Goal: Task Accomplishment & Management: Complete application form

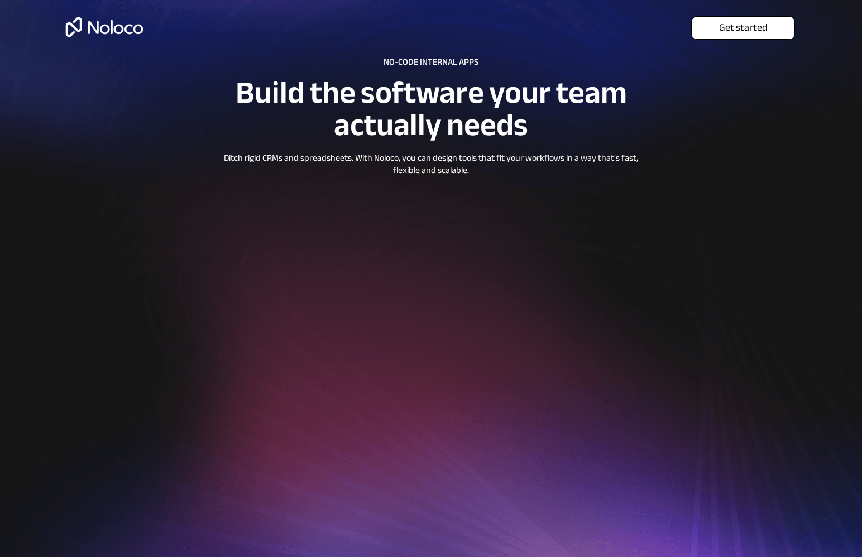
click at [733, 34] on span "Get started" at bounding box center [743, 28] width 103 height 12
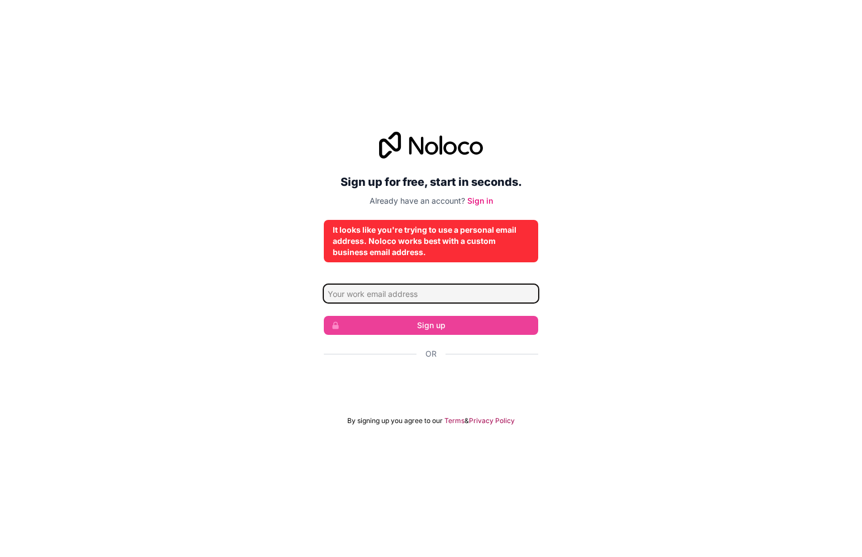
click at [413, 297] on input "Email address" at bounding box center [431, 294] width 214 height 18
drag, startPoint x: 336, startPoint y: 312, endPoint x: 351, endPoint y: 334, distance: 26.9
click at [337, 312] on form "Sign up Or By signing up you agree to our Terms & Privacy Policy" at bounding box center [431, 355] width 214 height 141
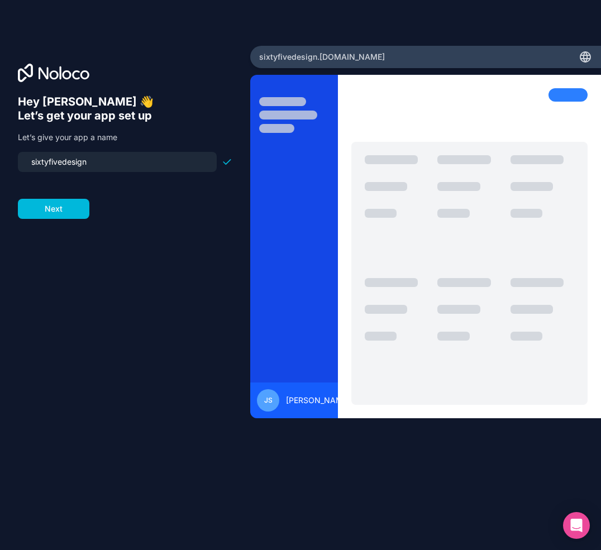
drag, startPoint x: 86, startPoint y: 161, endPoint x: 12, endPoint y: 153, distance: 74.2
click at [12, 153] on div "Hey Jordan 👋 Let’s get your app set up Let’s give your app a name sixtyfivedesi…" at bounding box center [125, 275] width 250 height 458
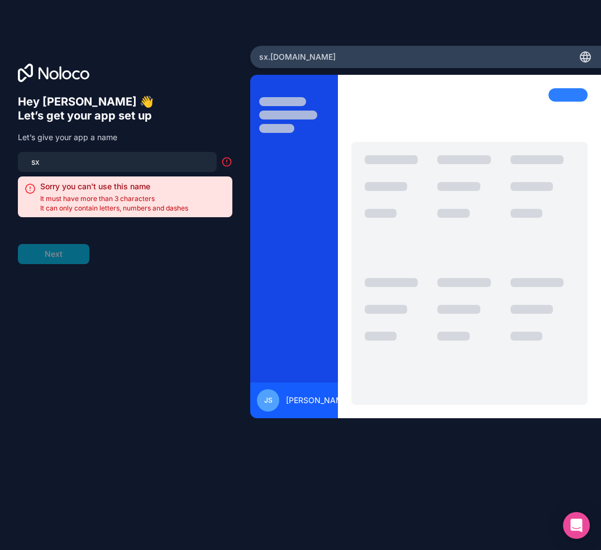
type input "s"
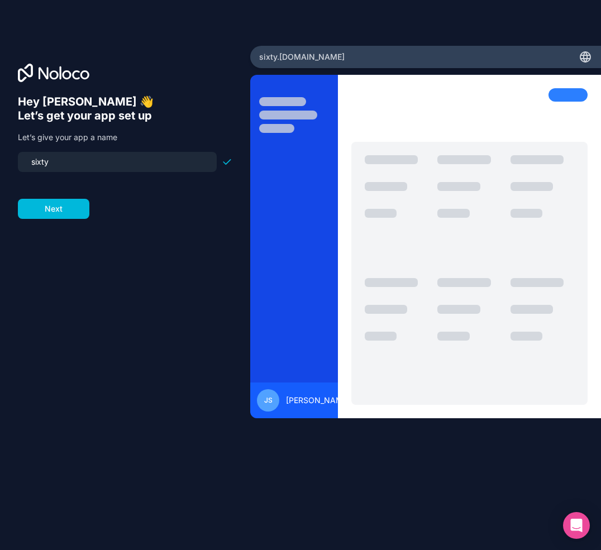
type input "sixty"
click at [61, 198] on form "sixty Next" at bounding box center [125, 185] width 214 height 67
click at [58, 207] on button "Next" at bounding box center [53, 209] width 71 height 20
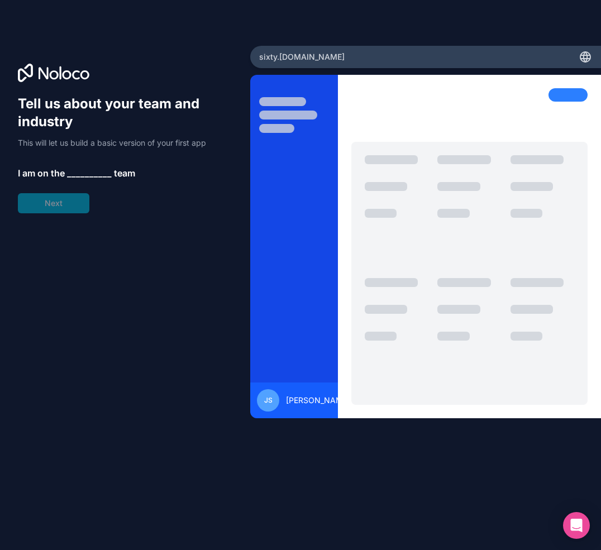
drag, startPoint x: 70, startPoint y: 79, endPoint x: 310, endPoint y: 118, distance: 243.4
click at [75, 81] on icon at bounding box center [53, 73] width 71 height 18
click at [85, 170] on span "__________" at bounding box center [89, 172] width 45 height 13
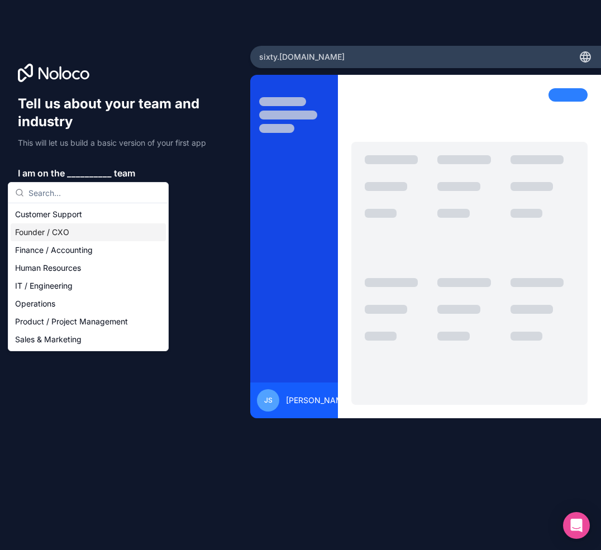
click at [63, 231] on div "Founder / CXO" at bounding box center [88, 232] width 155 height 18
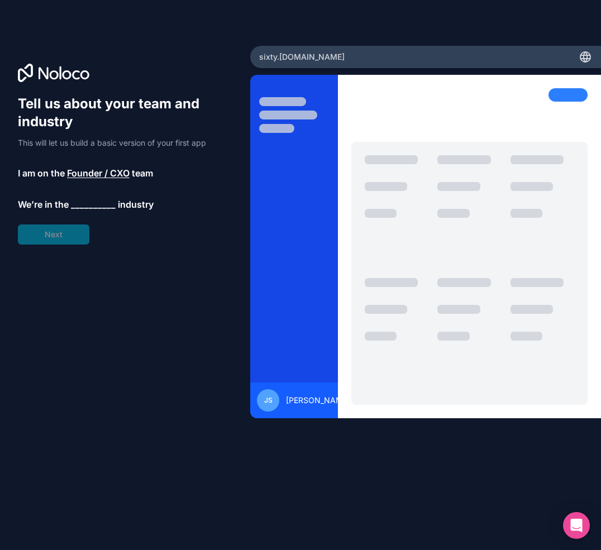
click at [84, 208] on span "__________" at bounding box center [93, 204] width 45 height 13
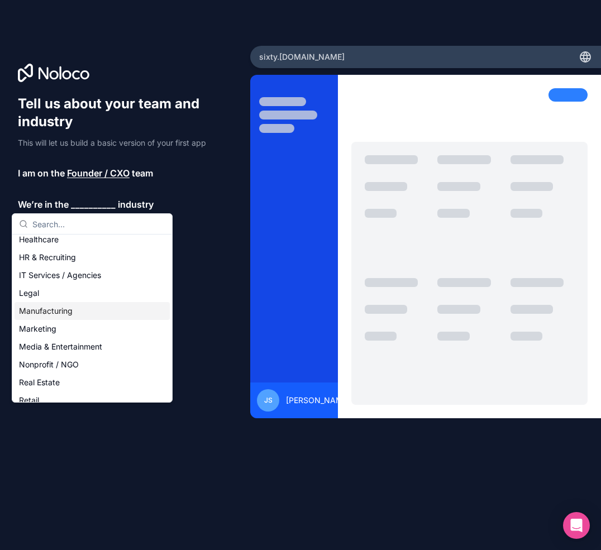
scroll to position [106, 0]
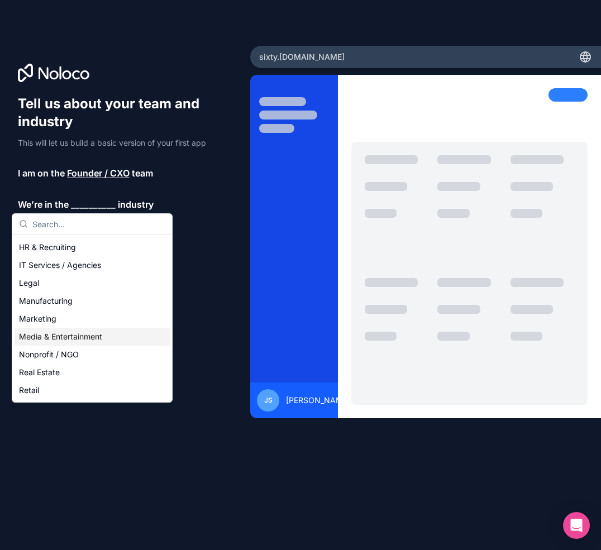
click at [83, 337] on div "Media & Entertainment" at bounding box center [92, 337] width 155 height 18
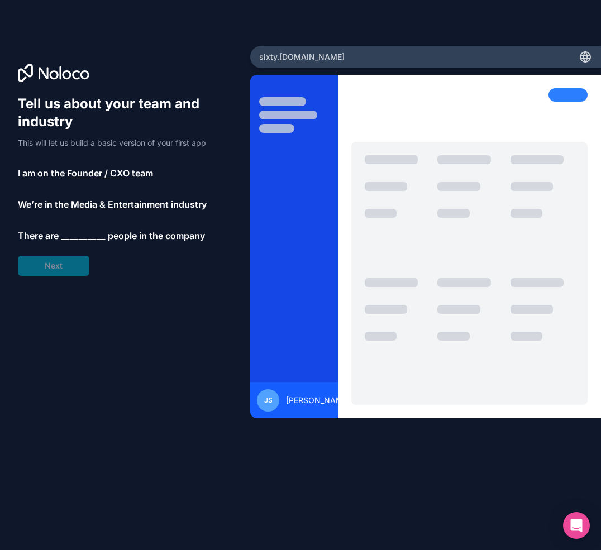
click at [87, 226] on div "Tell us about your team and industry This will let us build a basic version of …" at bounding box center [125, 185] width 214 height 181
click at [92, 217] on div "Tell us about your team and industry This will let us build a basic version of …" at bounding box center [125, 185] width 214 height 181
click at [95, 212] on div "Tell us about your team and industry This will let us build a basic version of …" at bounding box center [125, 185] width 214 height 181
click at [98, 209] on span "Media & Entertainment" at bounding box center [120, 204] width 98 height 13
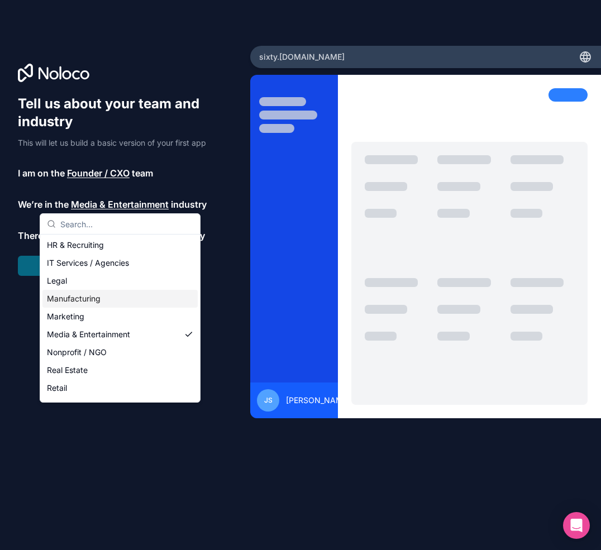
scroll to position [111, 0]
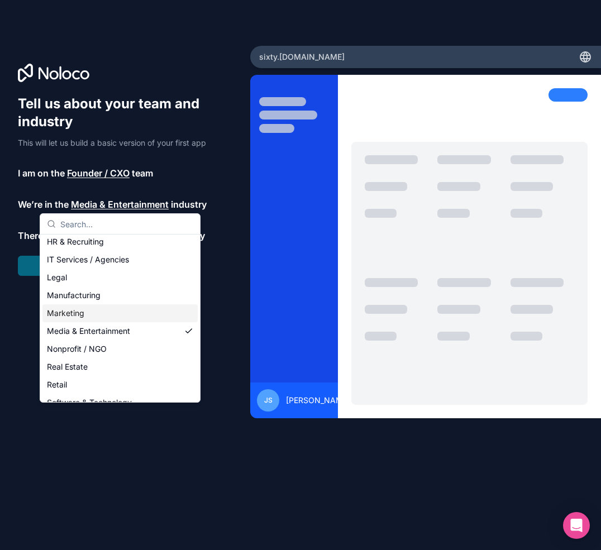
click at [83, 314] on div "Marketing" at bounding box center [119, 313] width 155 height 18
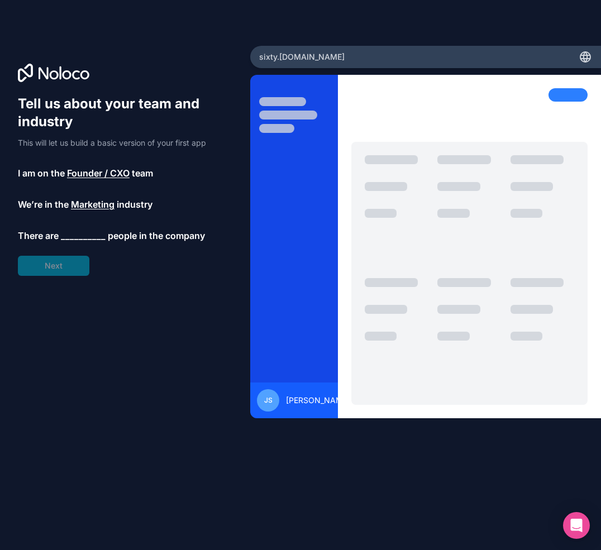
click at [76, 238] on span "__________" at bounding box center [83, 235] width 45 height 13
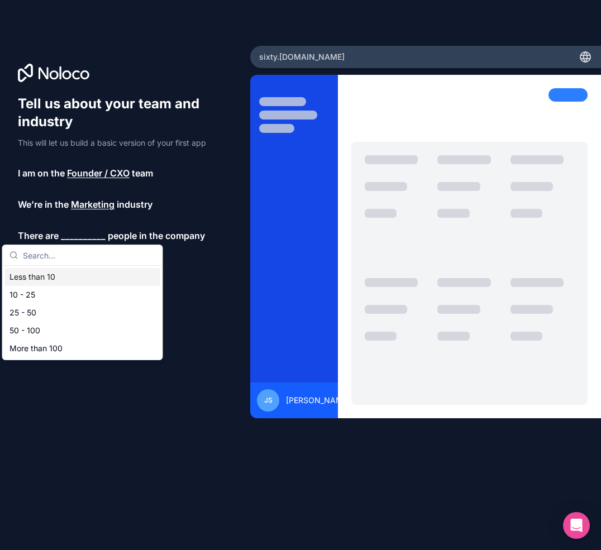
click at [87, 228] on div "Tell us about your team and industry This will let us build a basic version of …" at bounding box center [125, 185] width 214 height 181
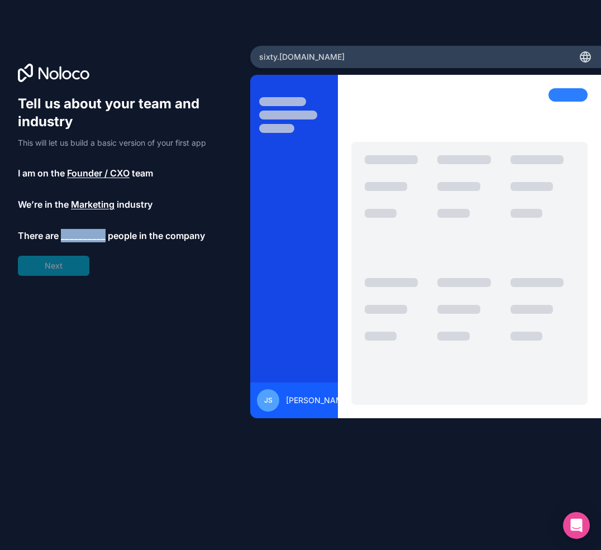
click at [86, 229] on span "__________" at bounding box center [83, 235] width 45 height 13
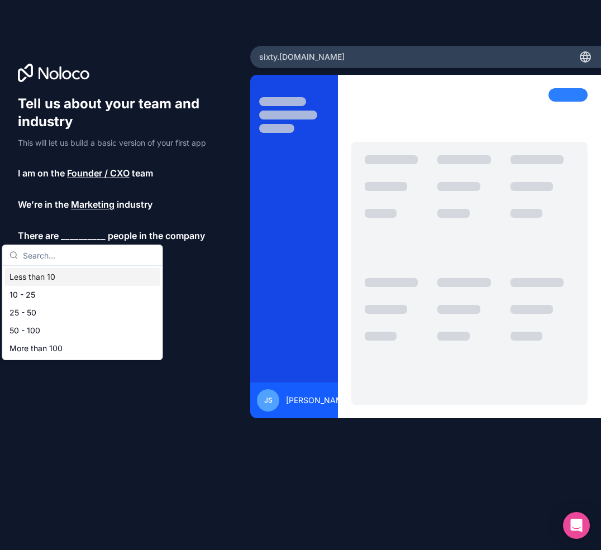
click at [61, 276] on div "Less than 10" at bounding box center [82, 277] width 155 height 18
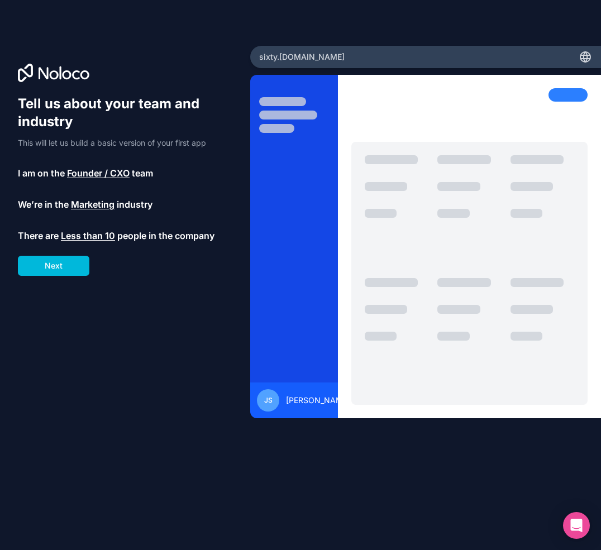
click at [61, 276] on div "Tell us about your team and industry This will let us build a basic version of …" at bounding box center [125, 290] width 214 height 391
click at [62, 268] on button "Next" at bounding box center [53, 266] width 71 height 20
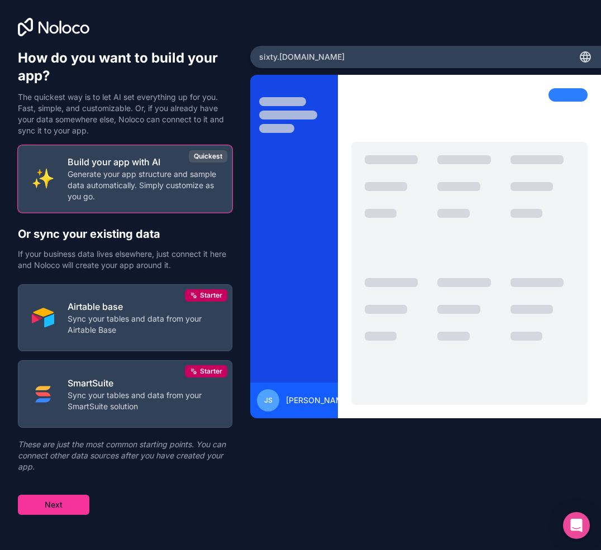
click at [90, 502] on div "Build your app with AI Generate your app structure and sample data automaticall…" at bounding box center [125, 330] width 214 height 370
click at [84, 506] on button "Next" at bounding box center [53, 505] width 71 height 20
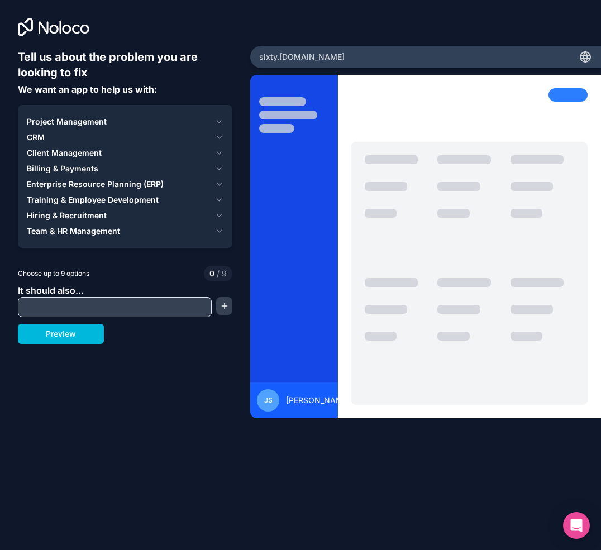
click at [124, 125] on div "Project Management" at bounding box center [119, 121] width 184 height 11
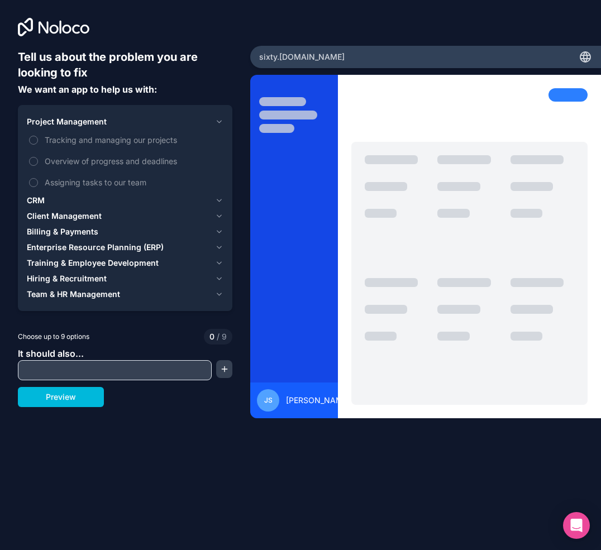
click at [94, 141] on span "Tracking and managing our projects" at bounding box center [133, 140] width 176 height 12
click at [38, 141] on button "Tracking and managing our projects" at bounding box center [33, 140] width 9 height 9
drag, startPoint x: 92, startPoint y: 165, endPoint x: 93, endPoint y: 176, distance: 11.2
click at [92, 165] on span "Overview of progress and deadlines" at bounding box center [133, 161] width 176 height 12
click at [38, 165] on button "Overview of progress and deadlines" at bounding box center [33, 161] width 9 height 9
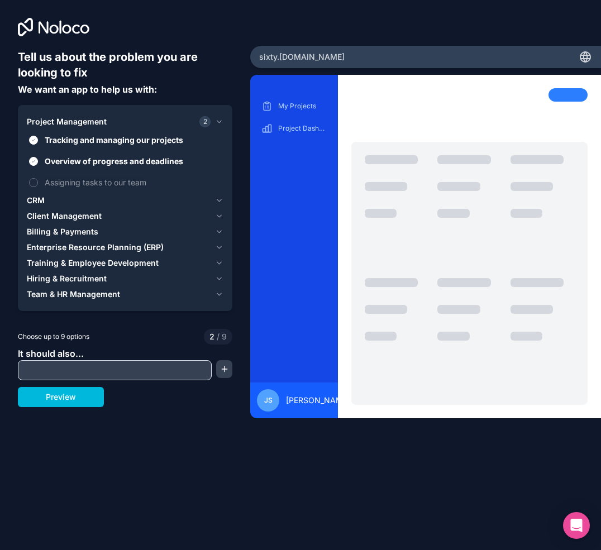
click at [94, 189] on label "Assigning tasks to our team" at bounding box center [125, 182] width 197 height 21
click at [38, 187] on button "Assigning tasks to our team" at bounding box center [33, 182] width 9 height 9
click at [75, 204] on div "CRM" at bounding box center [119, 200] width 184 height 11
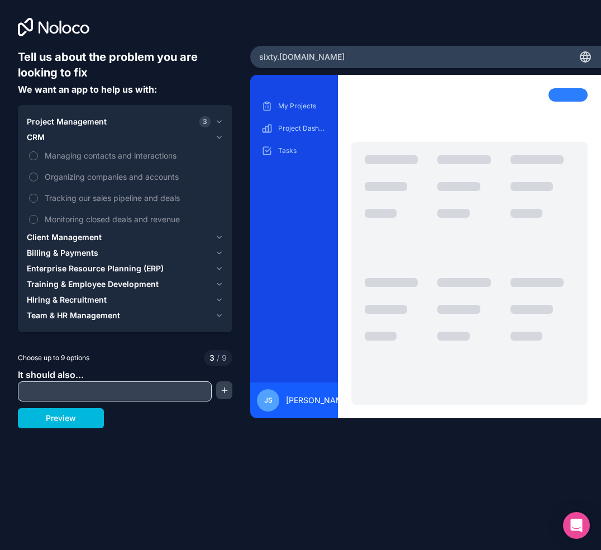
click at [90, 156] on span "Managing contacts and interactions" at bounding box center [133, 156] width 176 height 12
click at [38, 156] on button "Managing contacts and interactions" at bounding box center [33, 155] width 9 height 9
click at [90, 175] on span "Organizing companies and accounts" at bounding box center [133, 177] width 176 height 12
click at [38, 175] on button "Organizing companies and accounts" at bounding box center [33, 177] width 9 height 9
click at [93, 195] on span "Tracking our sales pipeline and deals" at bounding box center [133, 198] width 176 height 12
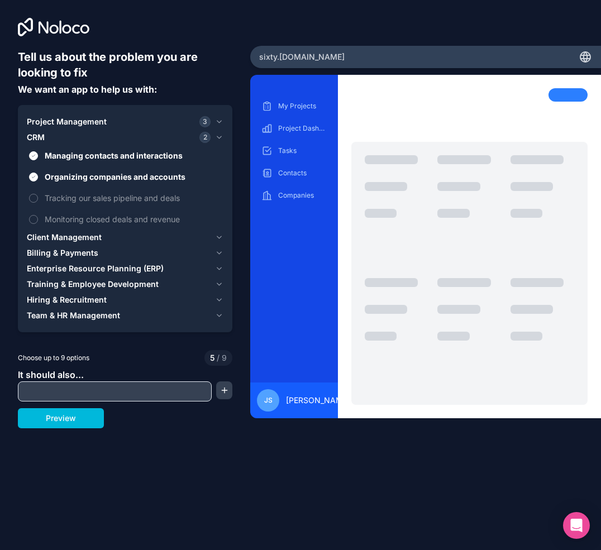
click at [38, 195] on button "Tracking our sales pipeline and deals" at bounding box center [33, 198] width 9 height 9
click at [114, 218] on span "Monitoring closed deals and revenue" at bounding box center [133, 219] width 176 height 12
click at [38, 218] on button "Monitoring closed deals and revenue" at bounding box center [33, 219] width 9 height 9
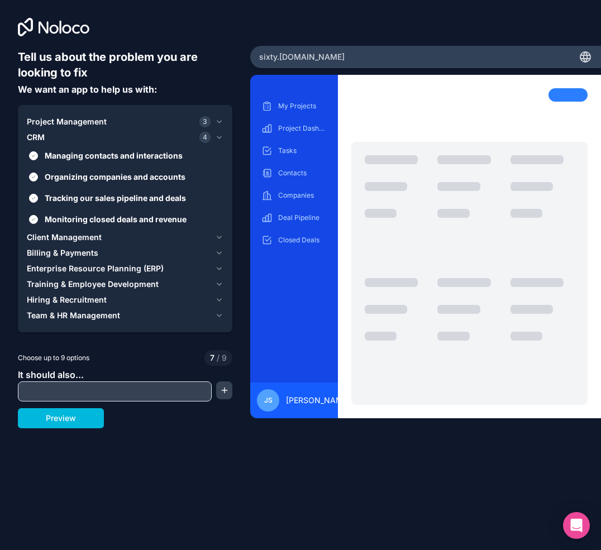
click at [125, 225] on label "Monitoring closed deals and revenue" at bounding box center [125, 219] width 197 height 21
click at [38, 224] on button "Monitoring closed deals and revenue" at bounding box center [33, 219] width 9 height 9
click at [98, 234] on span "Client Management" at bounding box center [64, 237] width 75 height 11
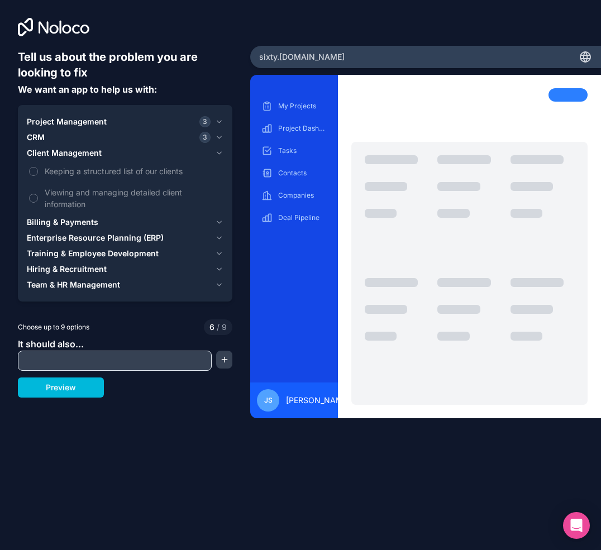
drag, startPoint x: 89, startPoint y: 170, endPoint x: 79, endPoint y: 188, distance: 20.8
click at [89, 170] on span "Keeping a structured list of our clients" at bounding box center [133, 171] width 176 height 12
click at [38, 170] on button "Keeping a structured list of our clients" at bounding box center [33, 171] width 9 height 9
click at [76, 195] on span "Viewing and managing detailed client information" at bounding box center [133, 197] width 176 height 23
click at [38, 195] on button "Viewing and managing detailed client information" at bounding box center [33, 198] width 9 height 9
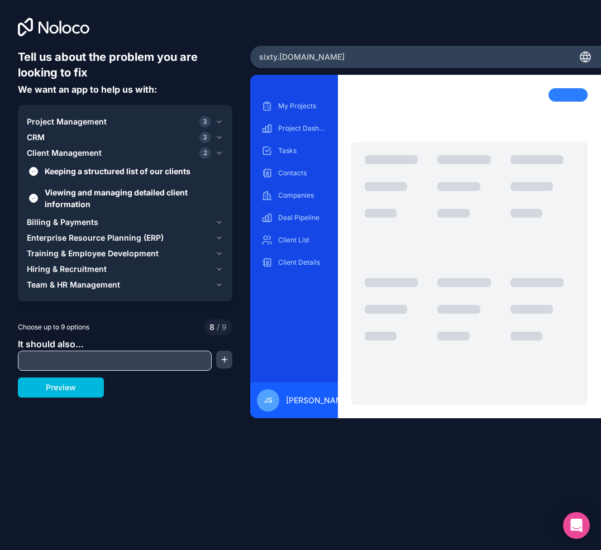
click at [97, 284] on span "Team & HR Management" at bounding box center [73, 284] width 93 height 11
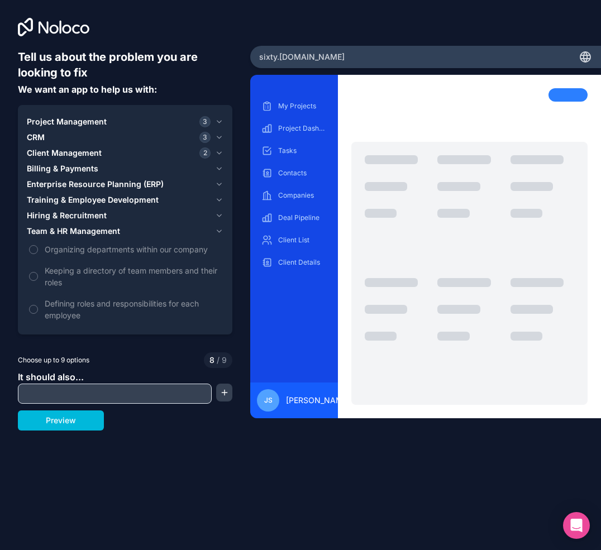
click at [88, 208] on button "Hiring & Recruitment" at bounding box center [125, 216] width 197 height 16
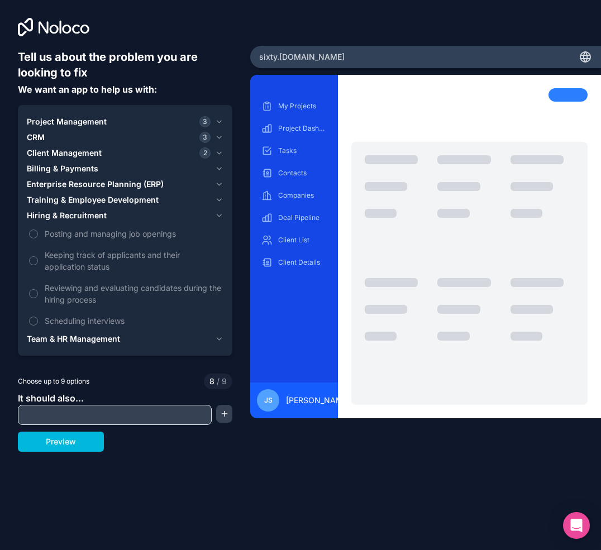
click at [91, 200] on span "Training & Employee Development" at bounding box center [93, 199] width 132 height 11
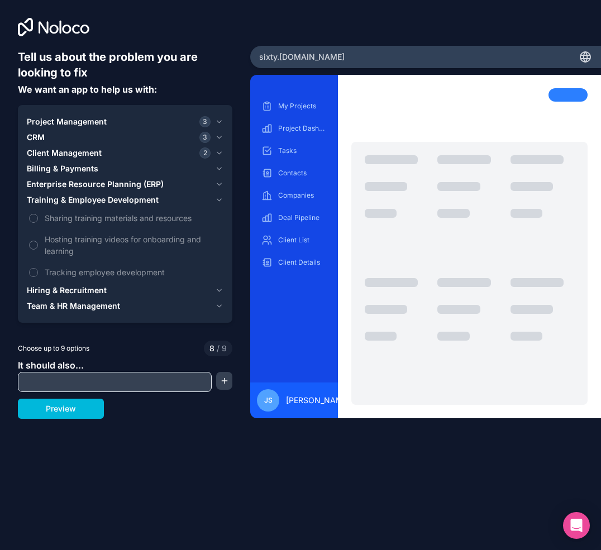
click at [98, 242] on span "Hosting training videos for onboarding and learning" at bounding box center [133, 244] width 176 height 23
click at [38, 242] on button "Hosting training videos for onboarding and learning" at bounding box center [33, 245] width 9 height 9
click at [127, 191] on button "Enterprise Resource Planning (ERP)" at bounding box center [125, 184] width 197 height 16
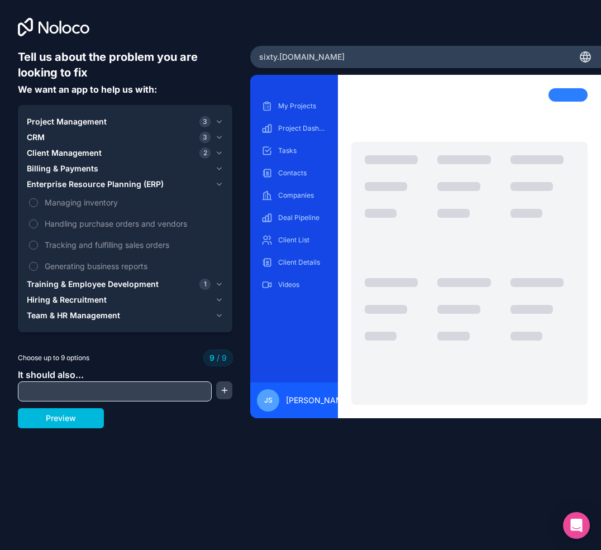
click at [108, 393] on input "text" at bounding box center [115, 392] width 188 height 16
type input "track media and code programming"
click at [70, 423] on button "Preview" at bounding box center [61, 418] width 86 height 20
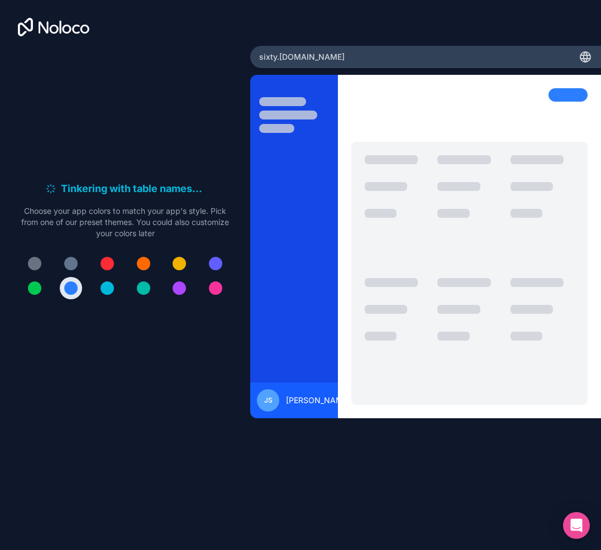
click at [110, 285] on div at bounding box center [107, 287] width 13 height 13
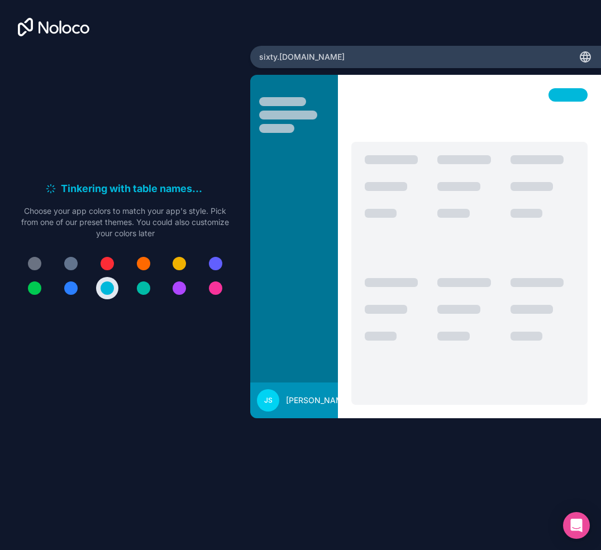
click at [112, 263] on div at bounding box center [107, 263] width 13 height 13
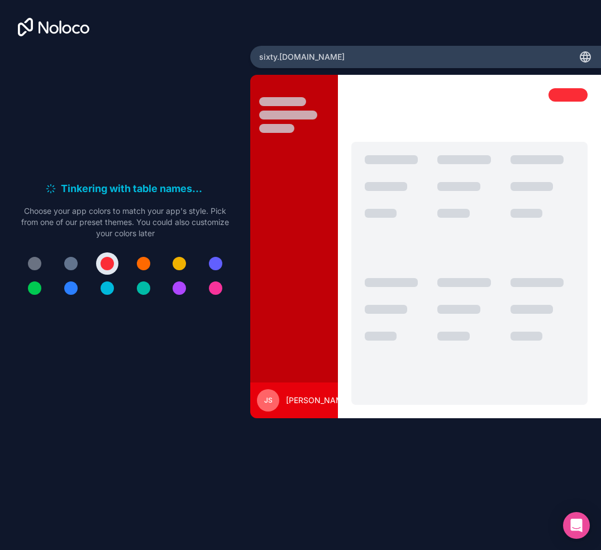
click at [138, 266] on div at bounding box center [143, 263] width 13 height 13
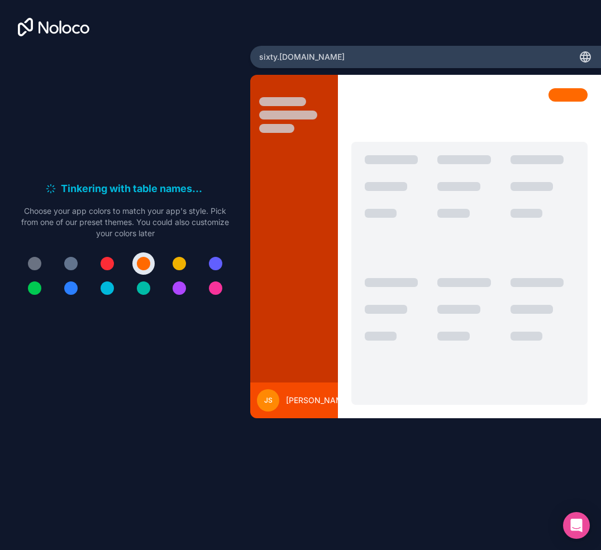
click at [139, 290] on div at bounding box center [143, 287] width 13 height 13
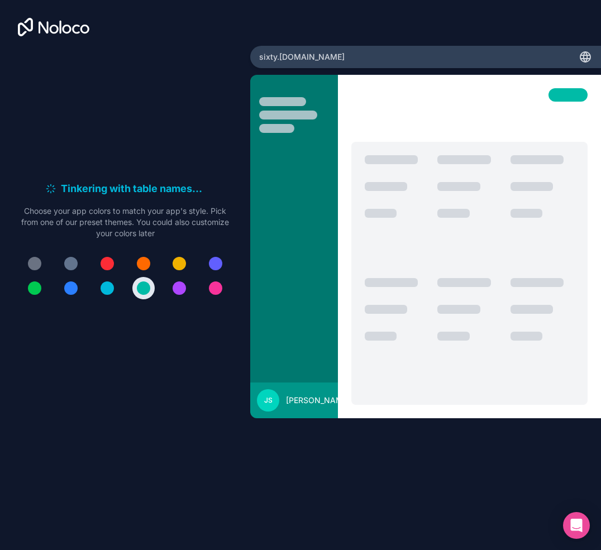
click at [74, 266] on div at bounding box center [70, 263] width 13 height 13
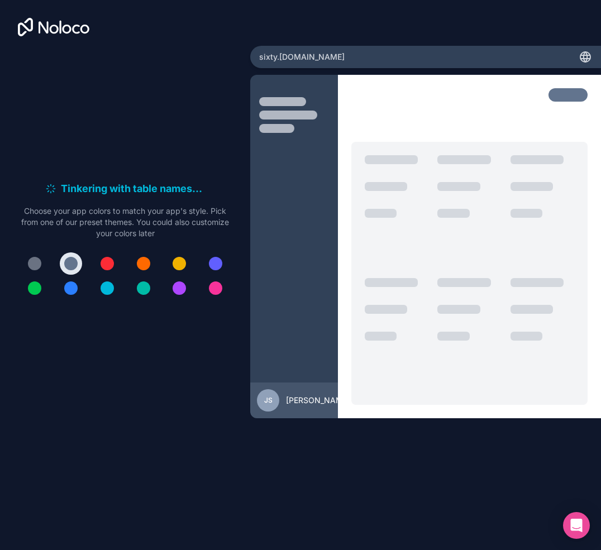
click at [21, 262] on div at bounding box center [125, 275] width 214 height 47
click at [27, 263] on button at bounding box center [34, 263] width 22 height 22
